Goal: Task Accomplishment & Management: Use online tool/utility

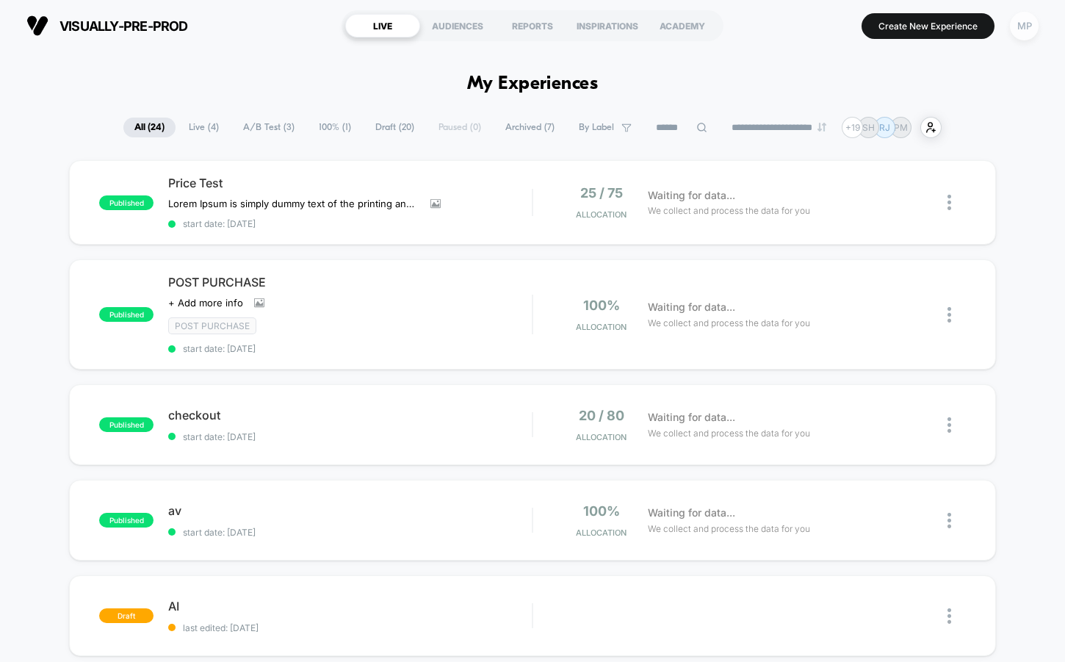
click at [1019, 26] on div "MP" at bounding box center [1024, 26] width 29 height 29
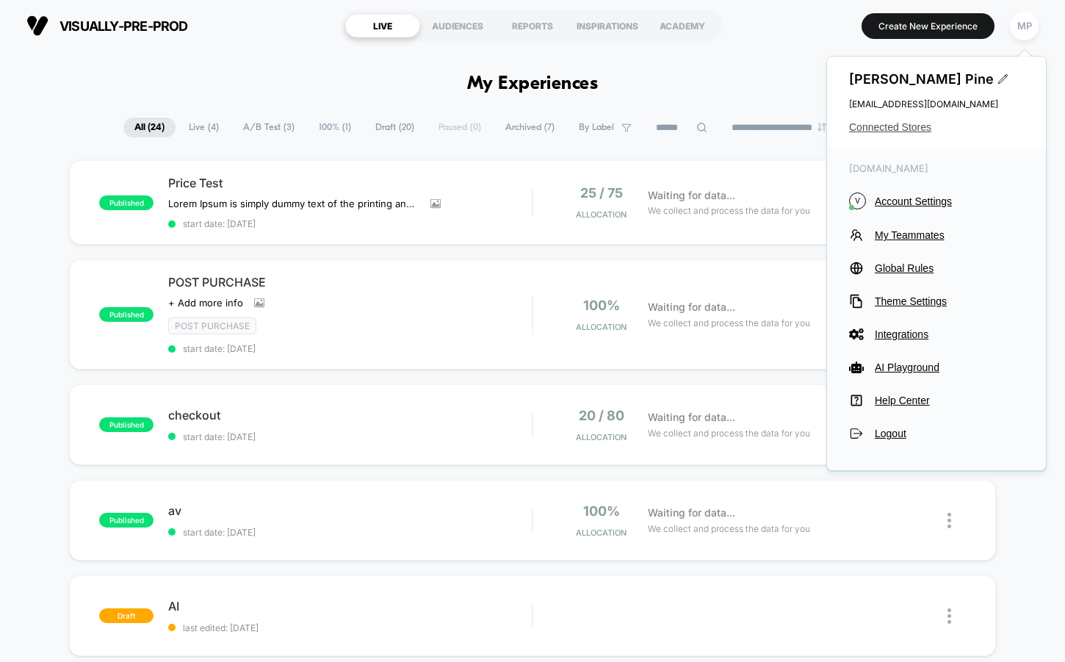
click at [906, 128] on span "Connected Stores" at bounding box center [936, 127] width 175 height 12
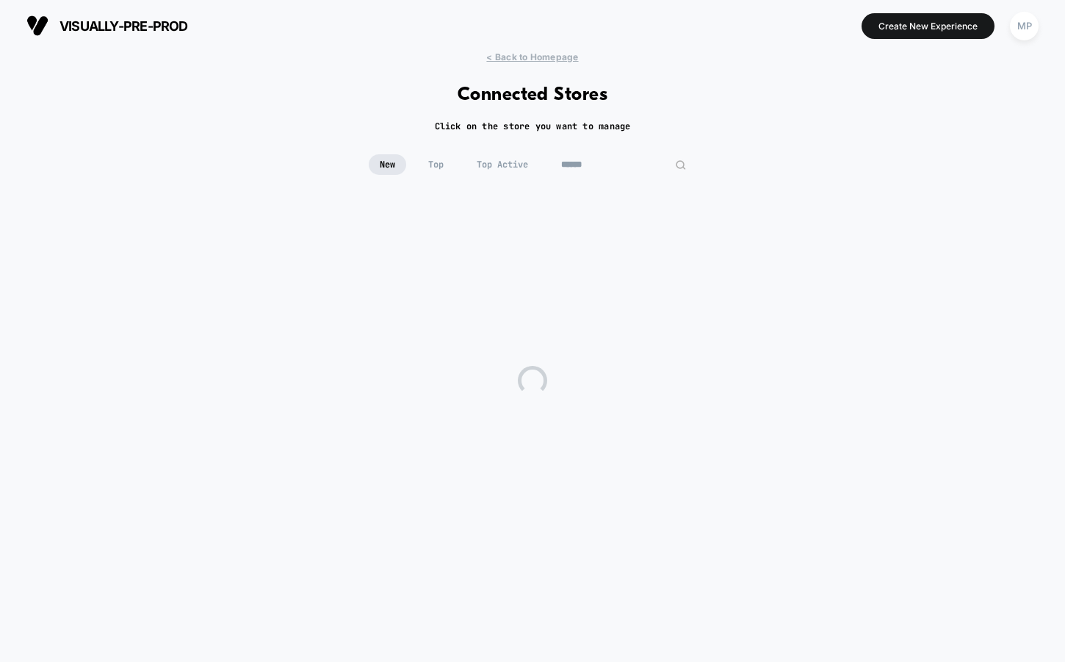
click at [622, 166] on input at bounding box center [623, 164] width 147 height 21
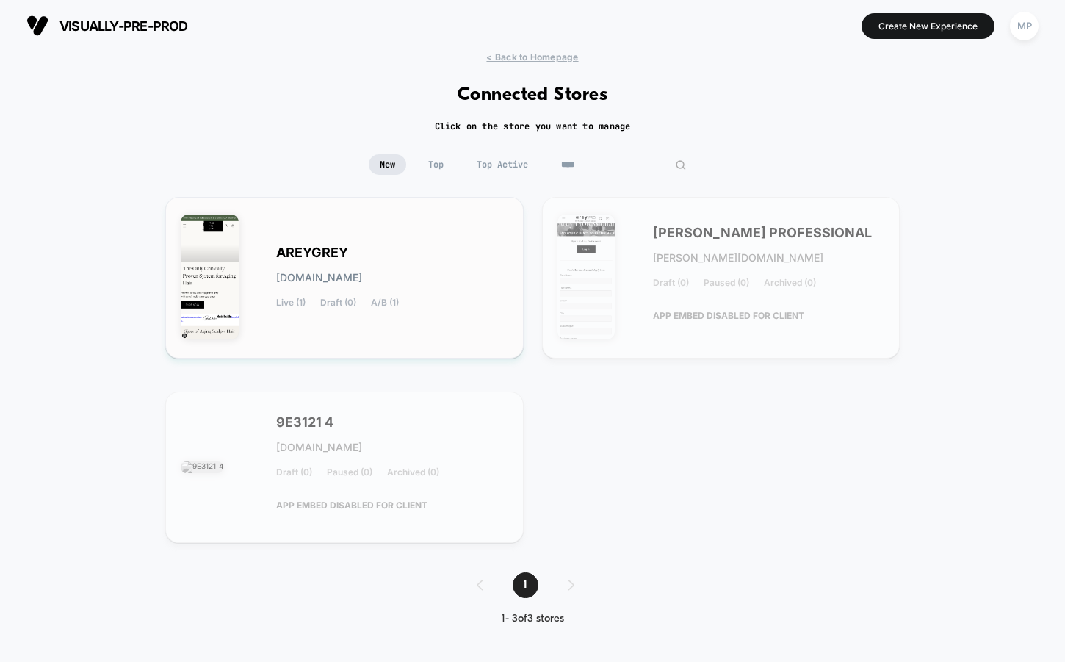
type input "****"
click at [362, 272] on span "[DOMAIN_NAME]" at bounding box center [319, 277] width 86 height 10
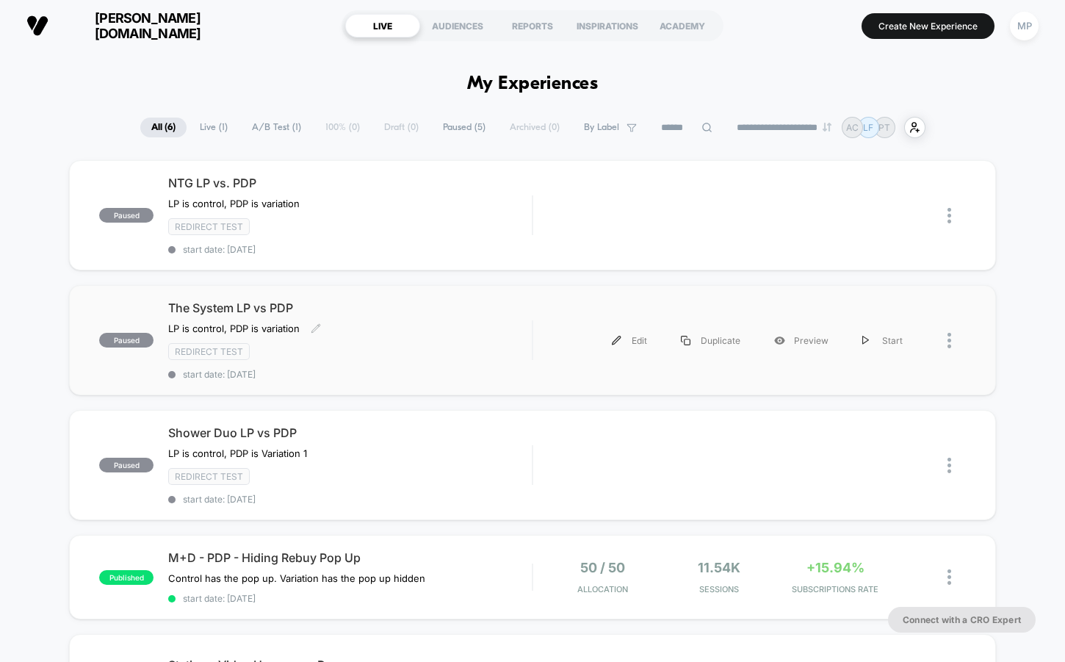
click at [400, 352] on div "Redirect Test" at bounding box center [350, 351] width 364 height 17
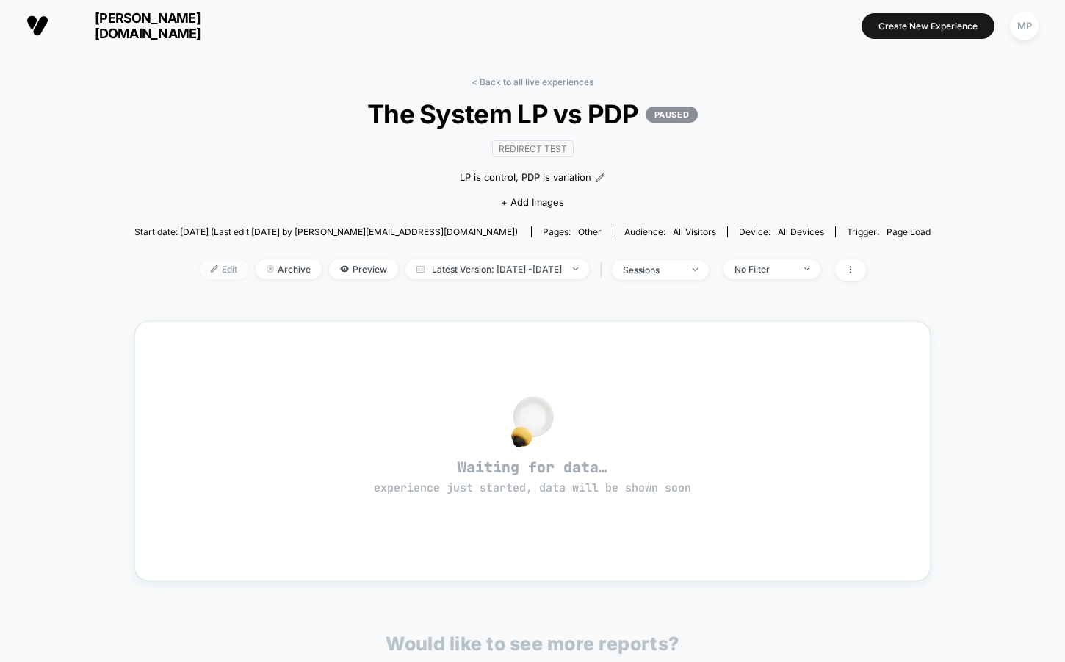
click at [200, 273] on span "Edit" at bounding box center [224, 269] width 48 height 20
